Goal: Find contact information: Find contact information

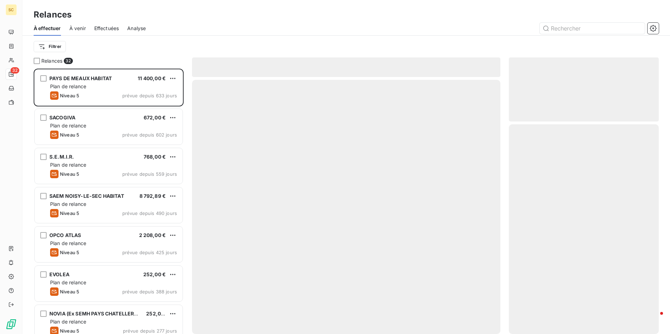
scroll to position [260, 145]
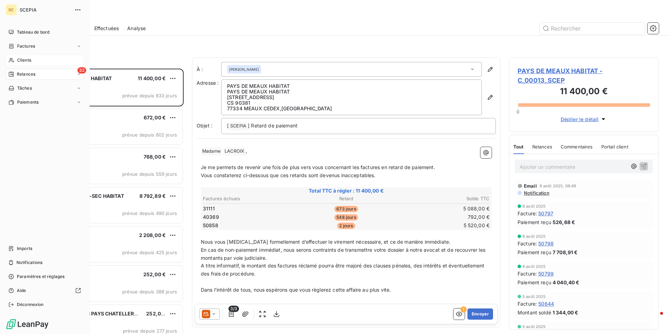
click at [22, 60] on span "Clients" at bounding box center [24, 60] width 14 height 6
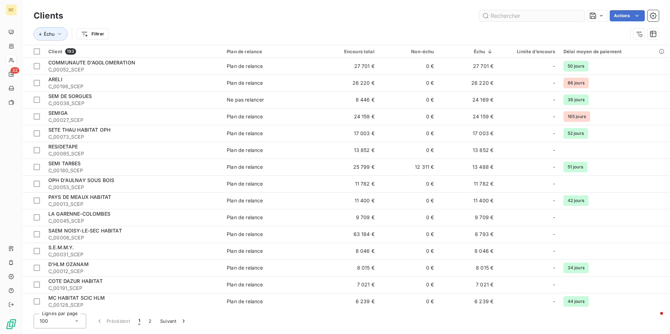
click at [573, 17] on input "text" at bounding box center [531, 15] width 105 height 11
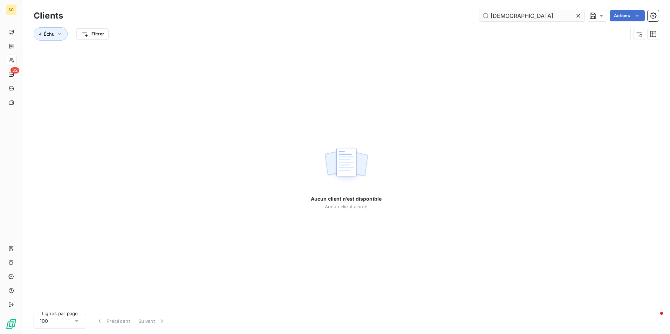
click at [493, 16] on input "[DEMOGRAPHIC_DATA]" at bounding box center [531, 15] width 105 height 11
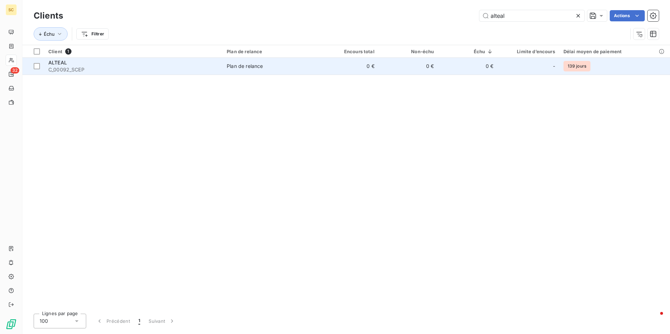
type input "alteal"
click at [69, 69] on span "C_00092_SCEP" at bounding box center [133, 69] width 170 height 7
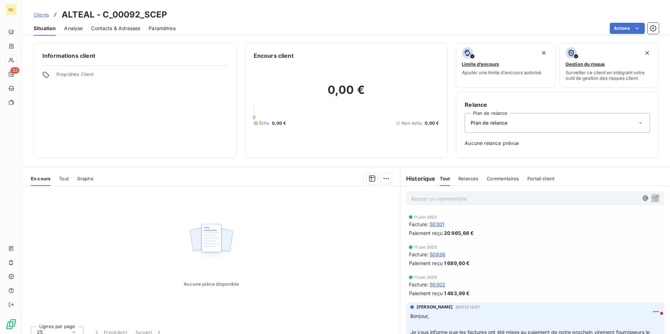
click at [118, 28] on span "Contacts & Adresses" at bounding box center [115, 28] width 49 height 7
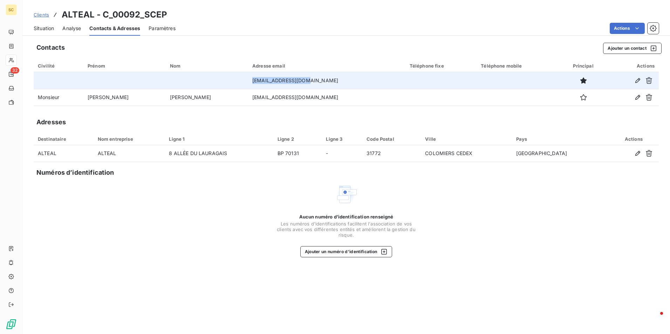
drag, startPoint x: 224, startPoint y: 81, endPoint x: 269, endPoint y: 78, distance: 44.9
click at [269, 78] on td "[EMAIL_ADDRESS][DOMAIN_NAME]" at bounding box center [326, 80] width 157 height 17
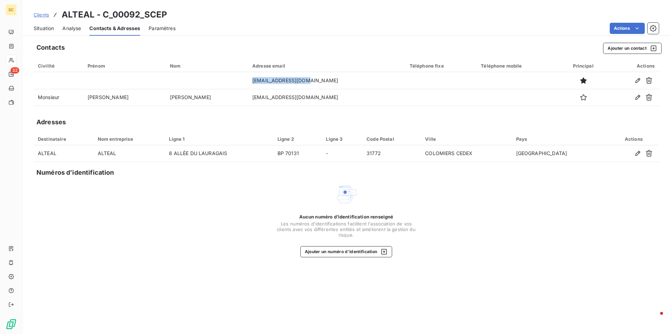
copy td "[EMAIL_ADDRESS][DOMAIN_NAME]"
